Goal: Navigation & Orientation: Understand site structure

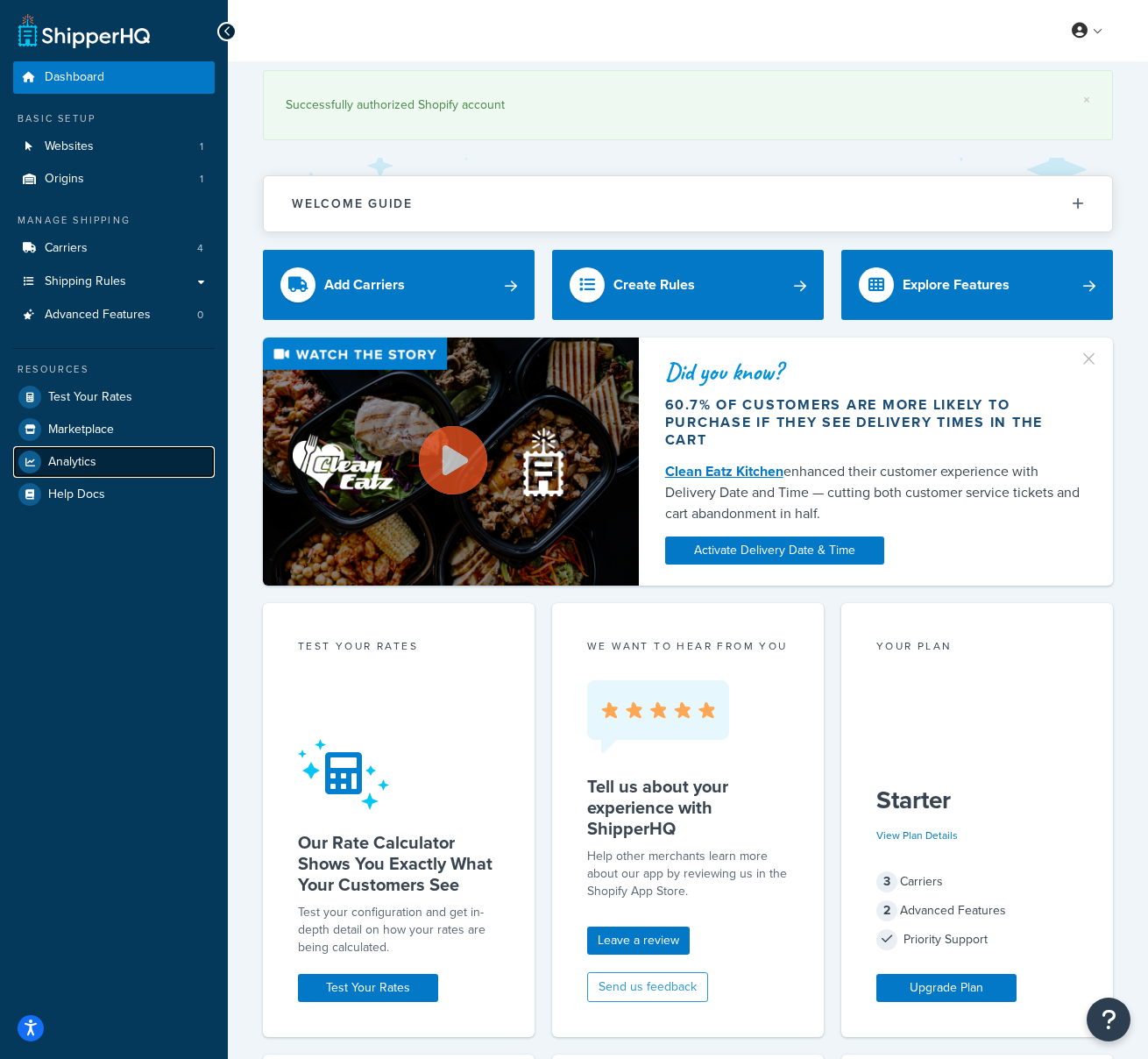
click at [72, 466] on span "Analytics" at bounding box center [72, 463] width 48 height 15
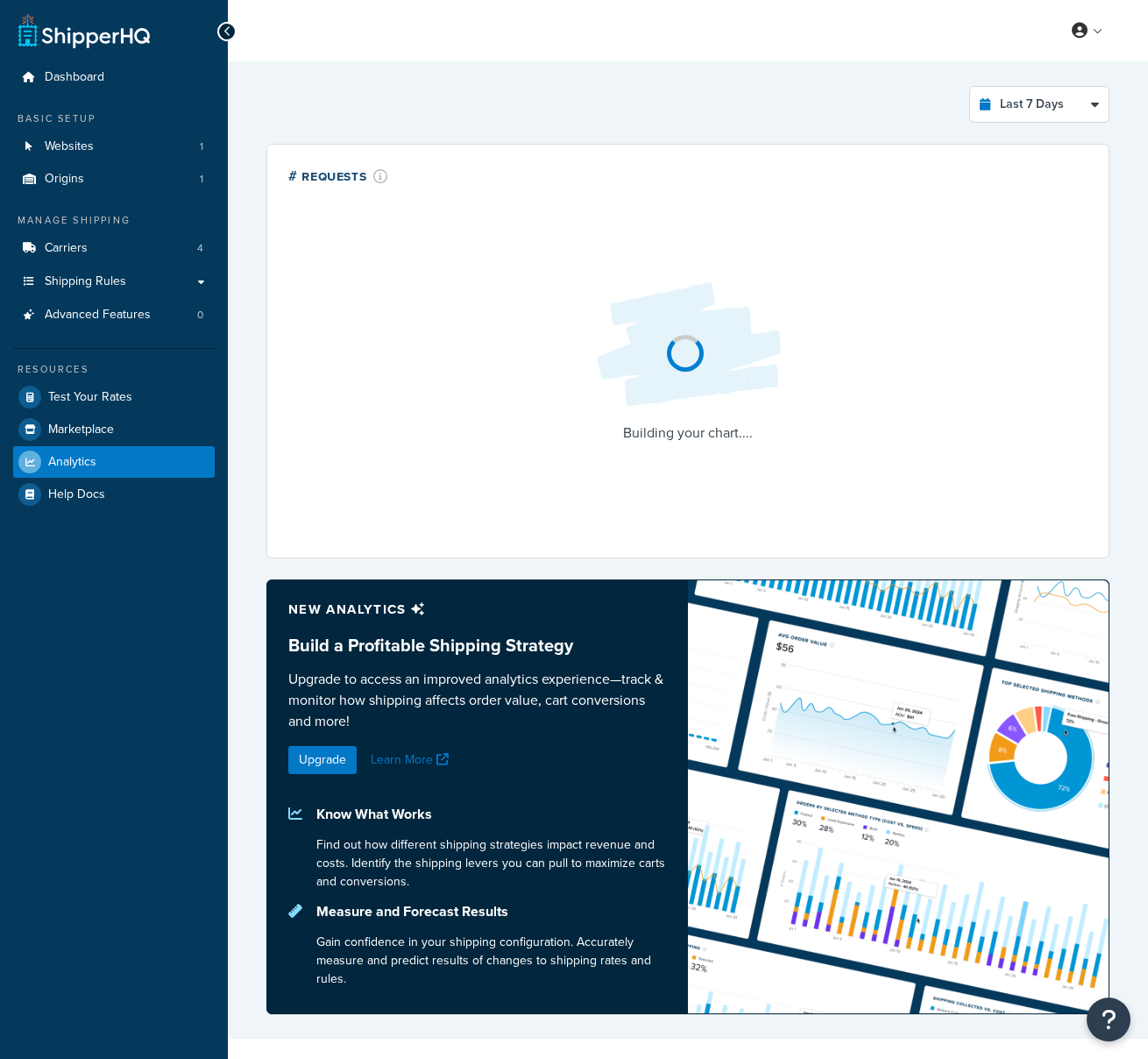
select select "last_7_days"
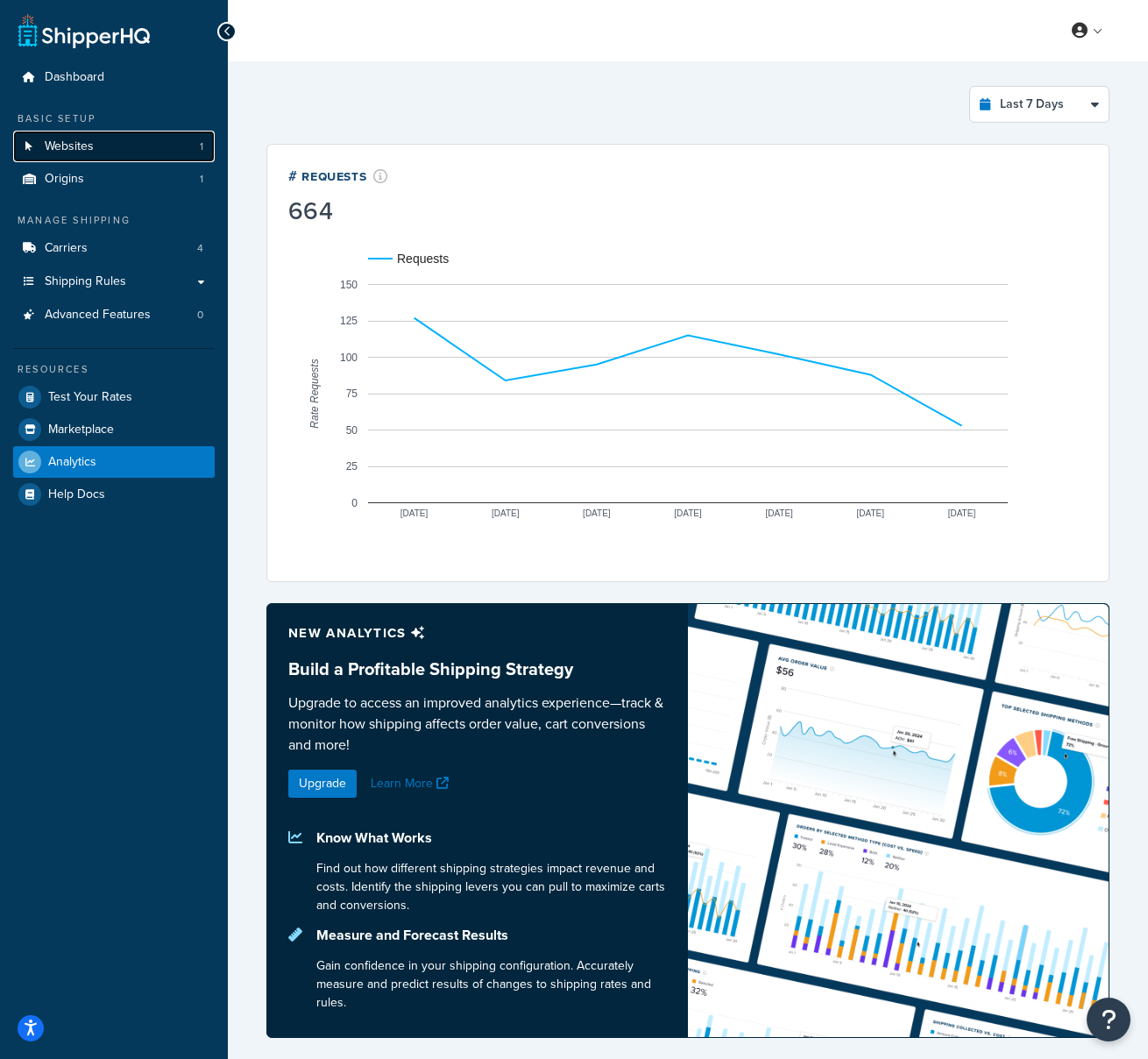
click at [104, 152] on link "Websites 1" at bounding box center [114, 147] width 202 height 32
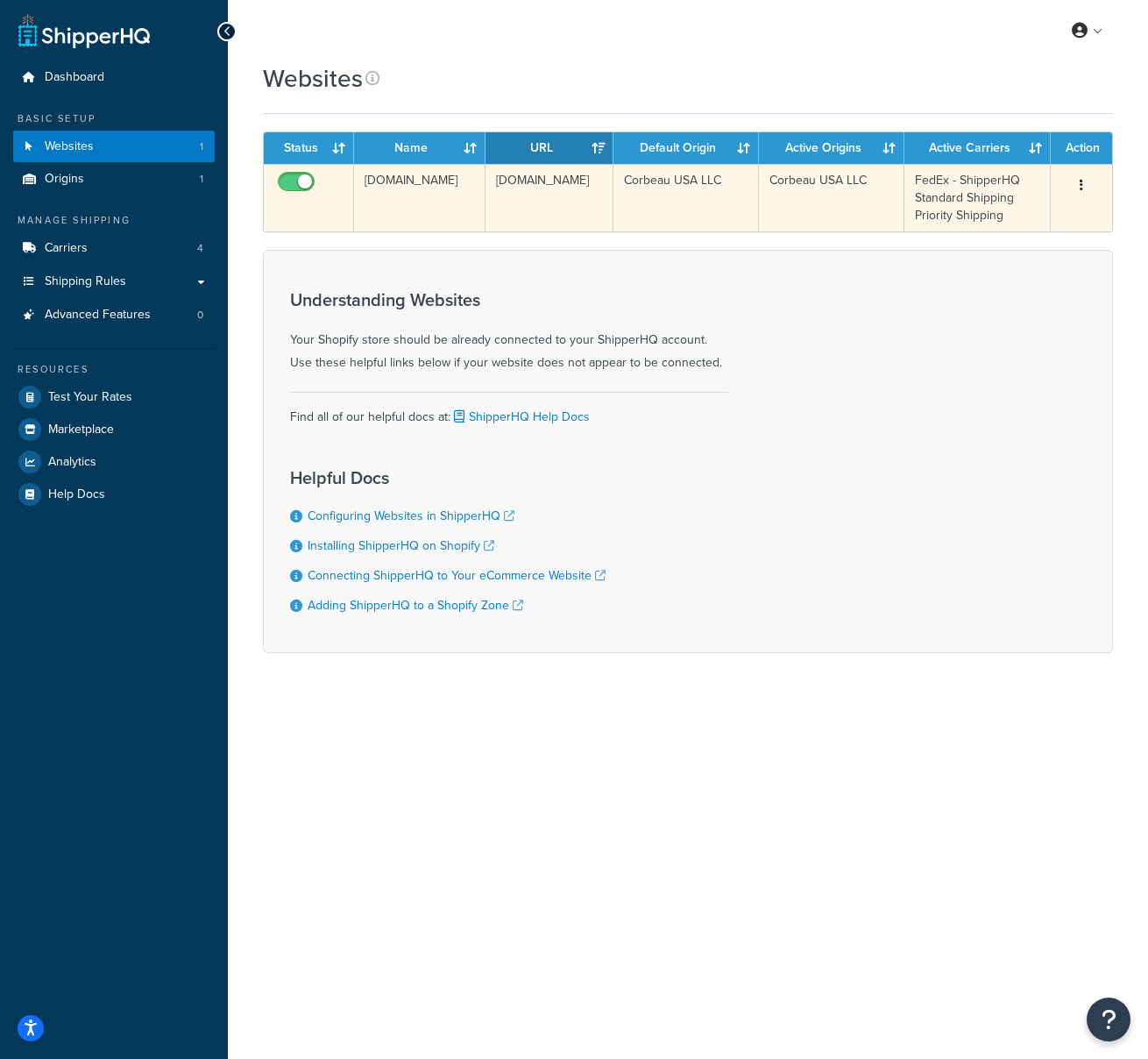
click at [1082, 184] on icon "button" at bounding box center [1082, 184] width 4 height 12
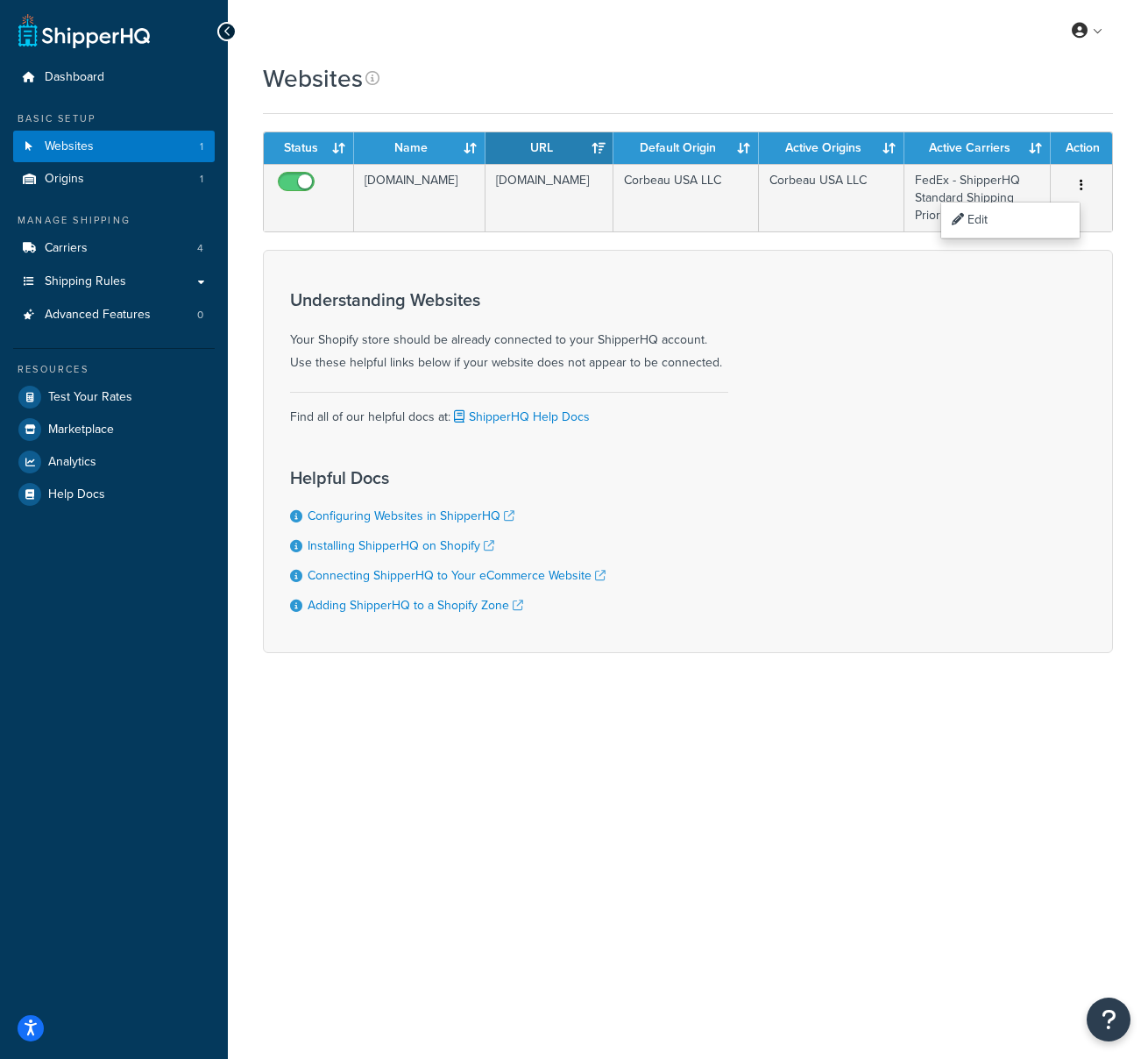
drag, startPoint x: 914, startPoint y: 773, endPoint x: 799, endPoint y: 575, distance: 229.0
click at [912, 771] on div "My Profile Billing Global Settings Contact Us Logout Websites Contact Us Send U…" at bounding box center [688, 530] width 920 height 1059
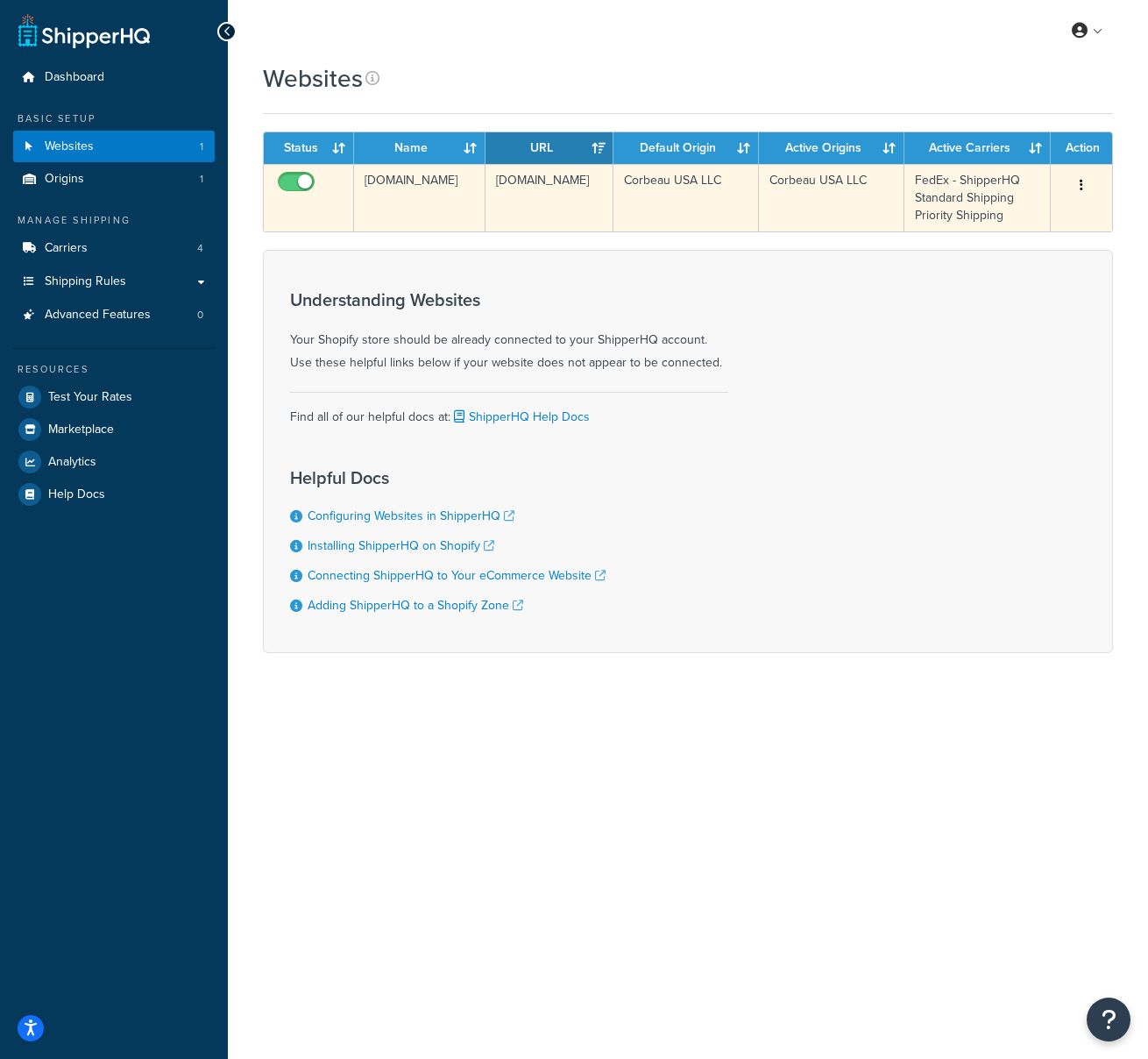
click at [412, 191] on td "4be4bb-da.myshopify.com" at bounding box center [419, 197] width 132 height 67
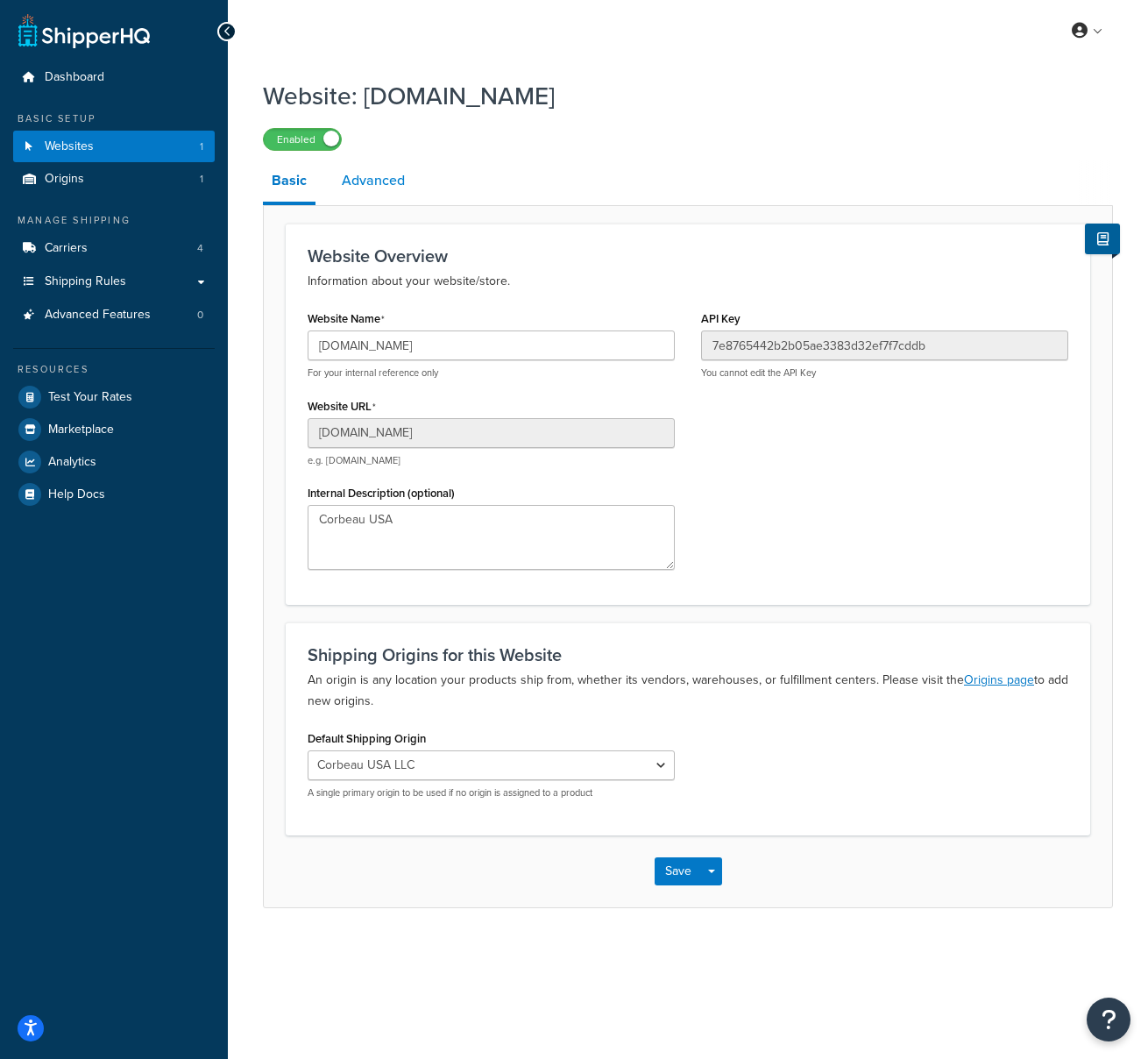
click at [380, 180] on link "Advanced" at bounding box center [373, 180] width 81 height 42
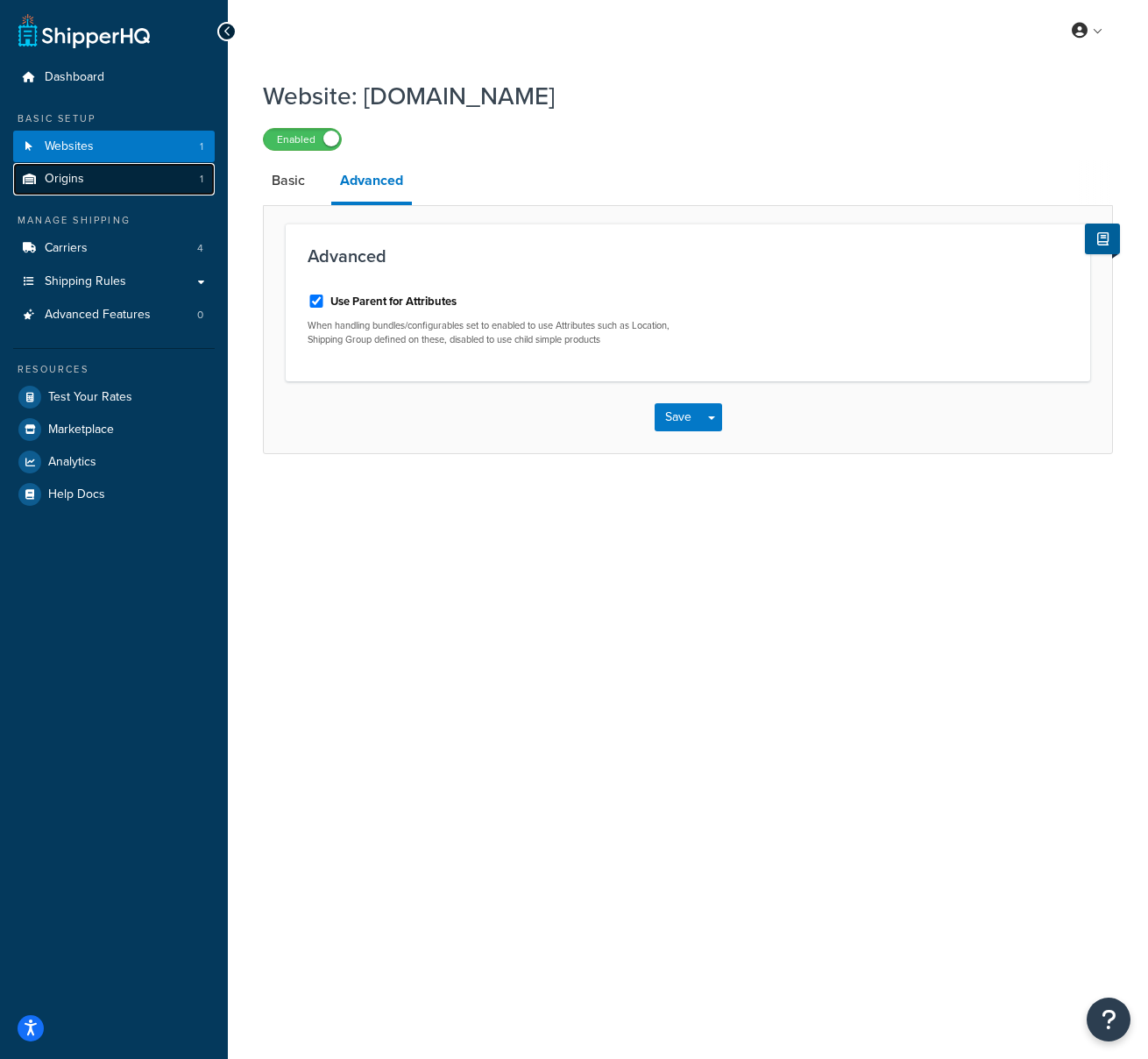
click at [91, 183] on link "Origins 1" at bounding box center [114, 179] width 202 height 32
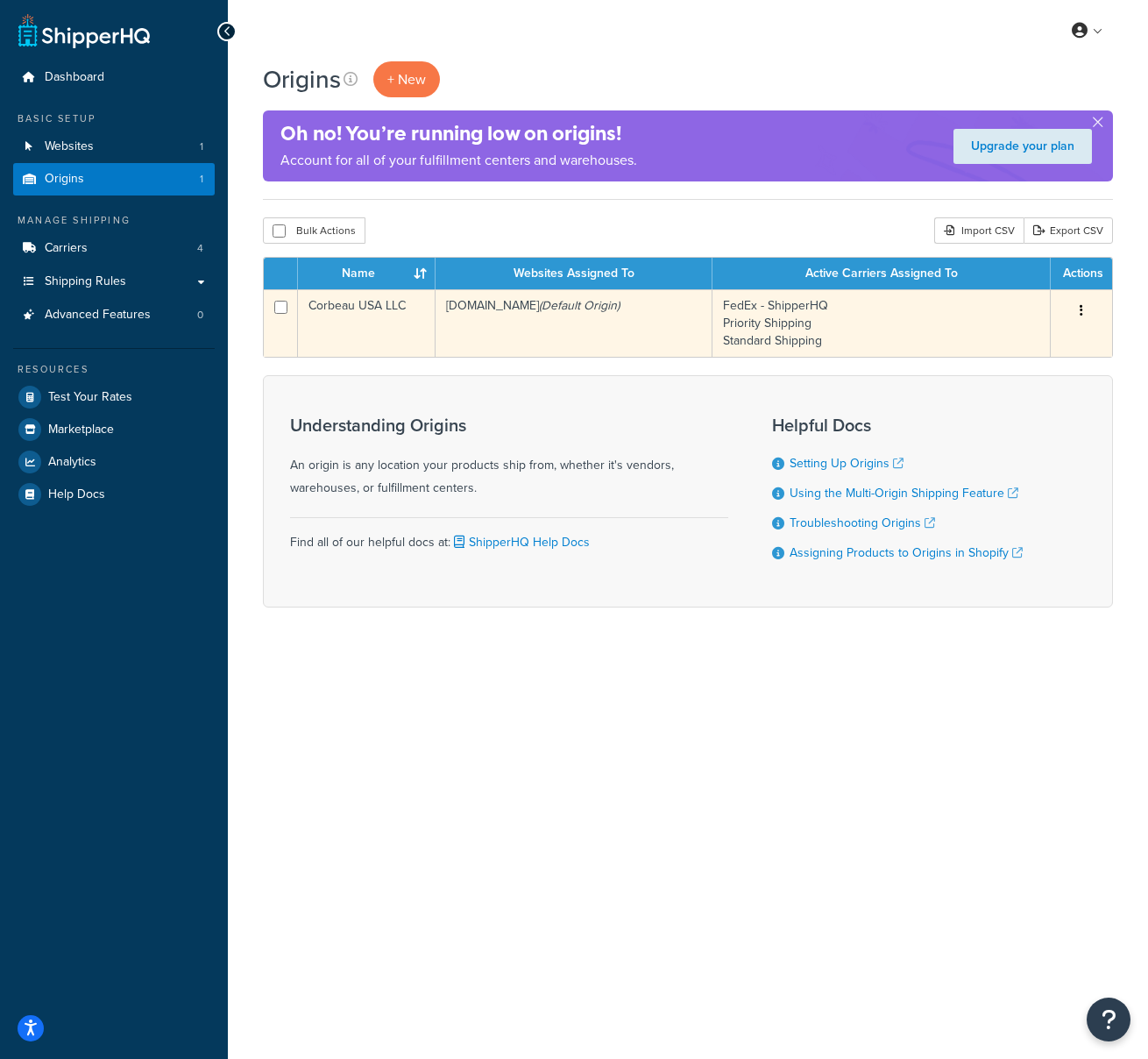
click at [378, 306] on td "Corbeau USA LLC" at bounding box center [366, 323] width 138 height 67
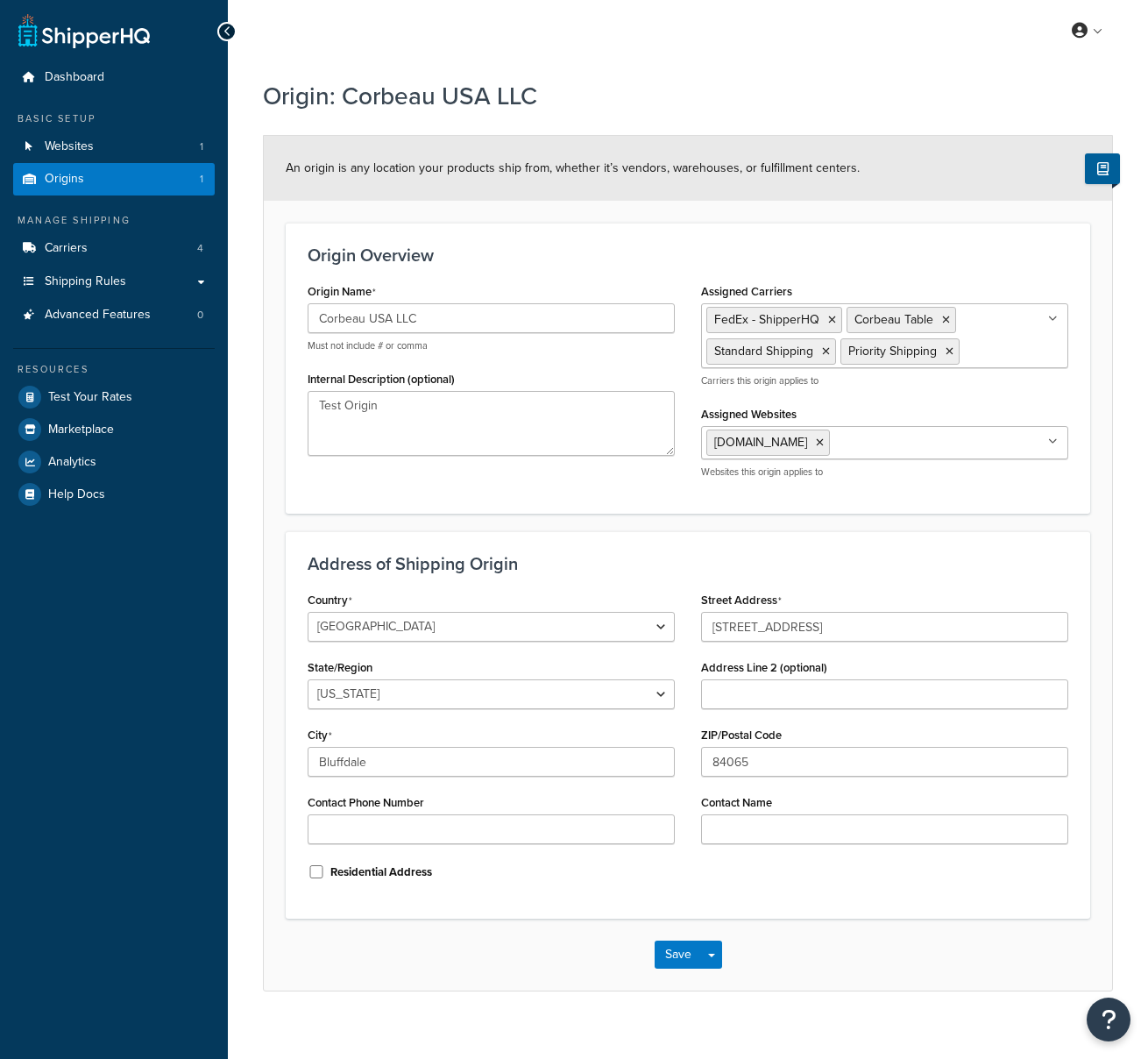
select select "44"
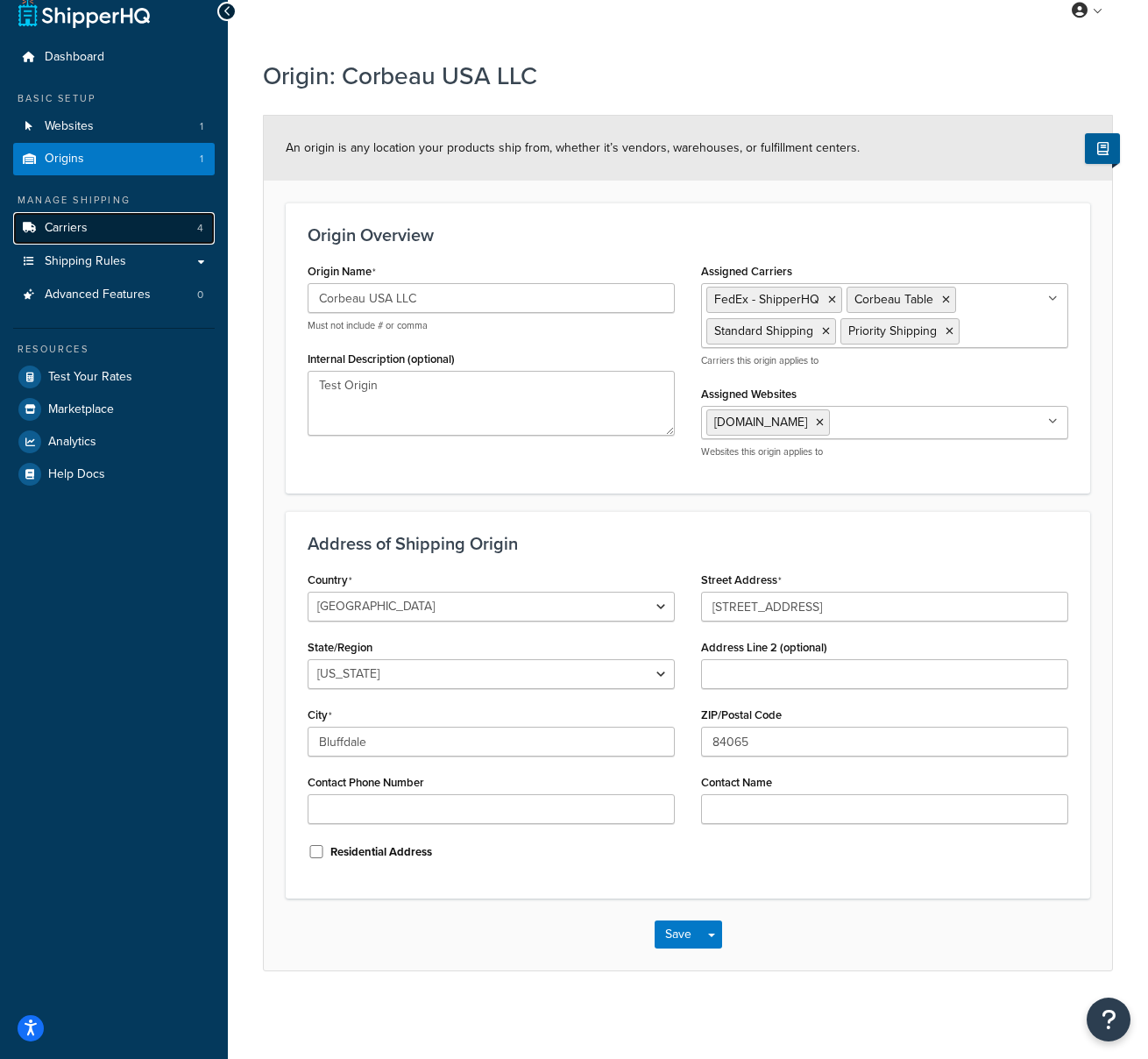
click at [41, 225] on link "Carriers 4" at bounding box center [114, 229] width 202 height 32
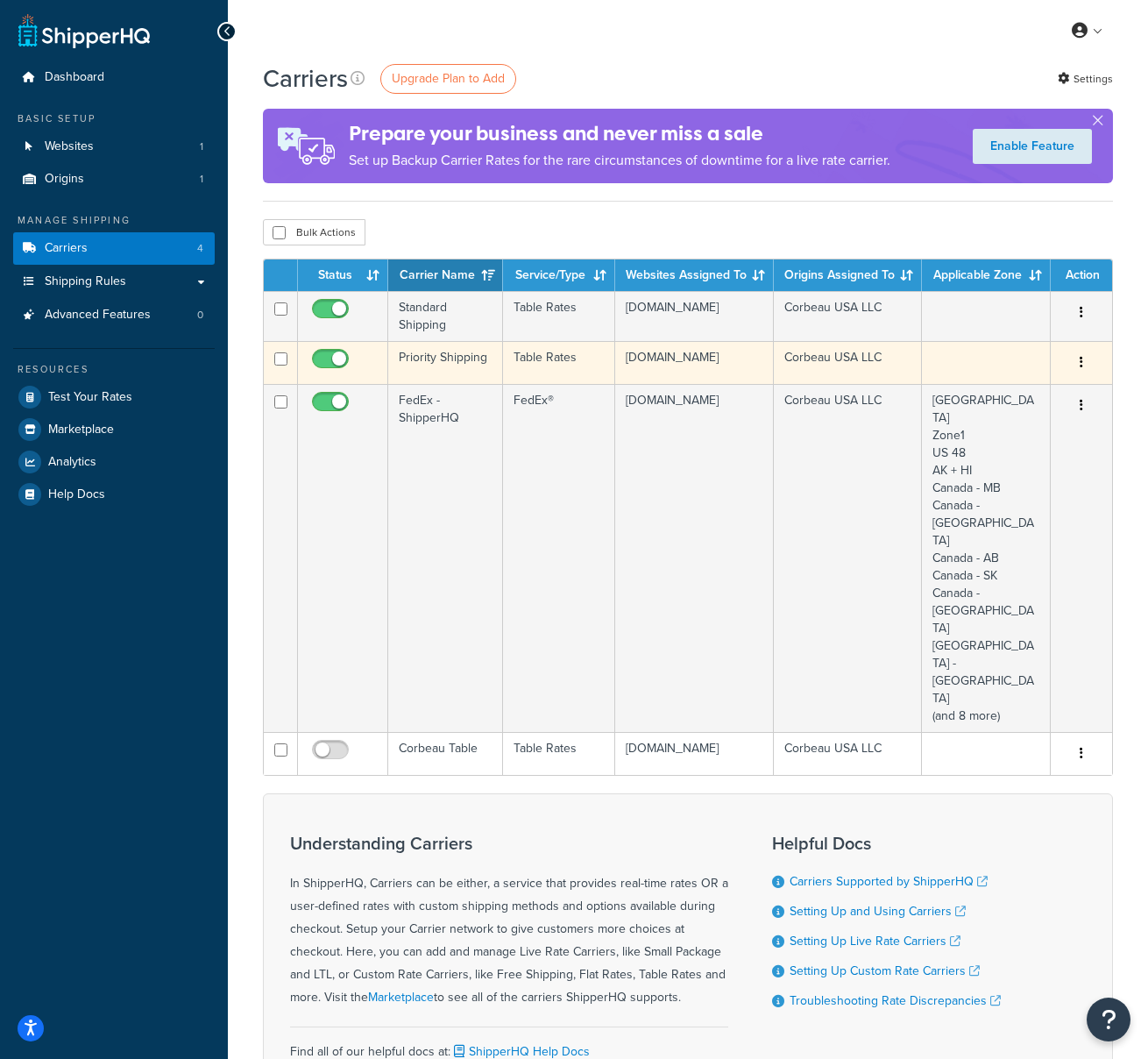
scroll to position [38, 0]
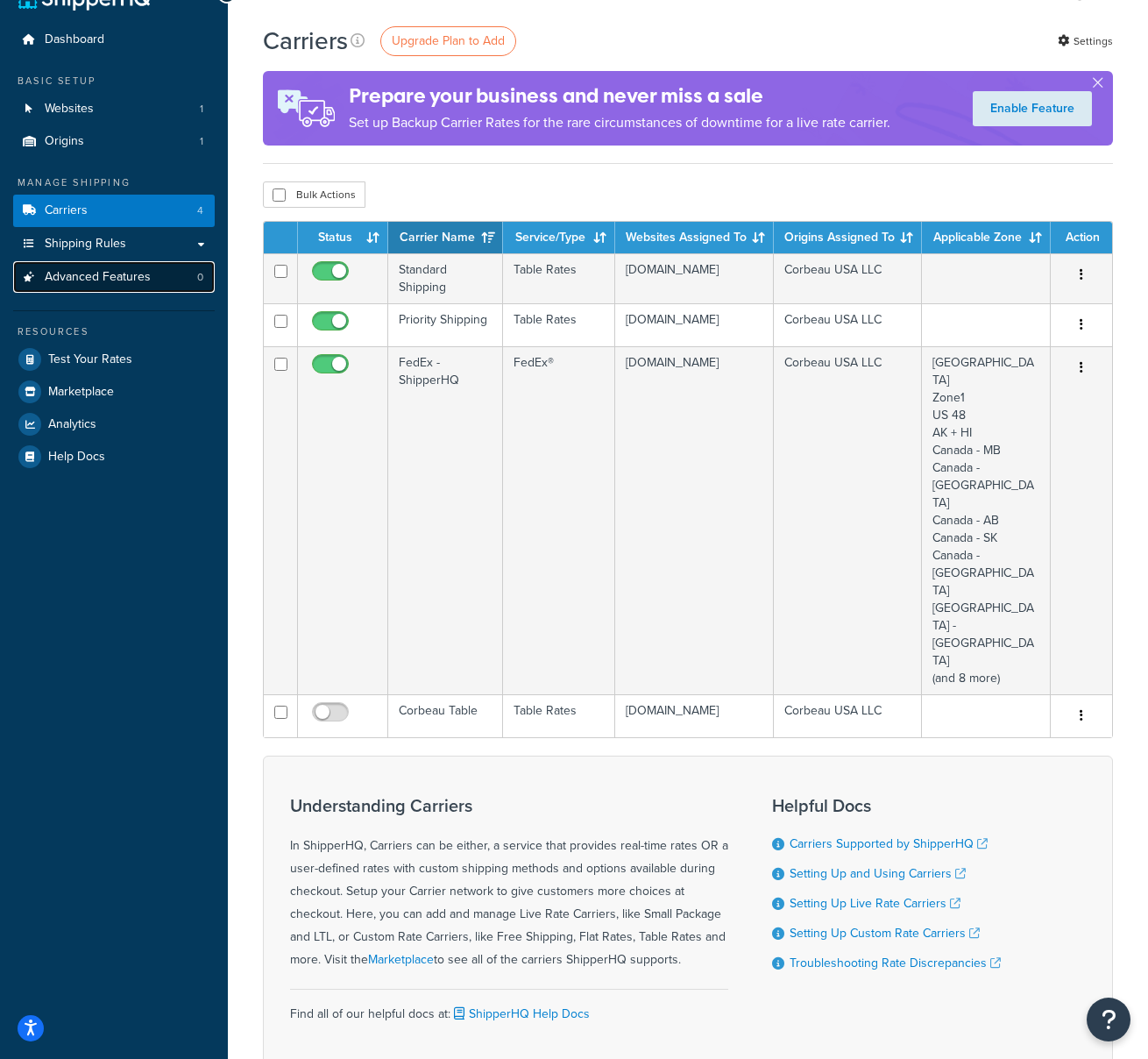
click at [124, 282] on span "Advanced Features" at bounding box center [98, 278] width 106 height 15
